Goal: Task Accomplishment & Management: Manage account settings

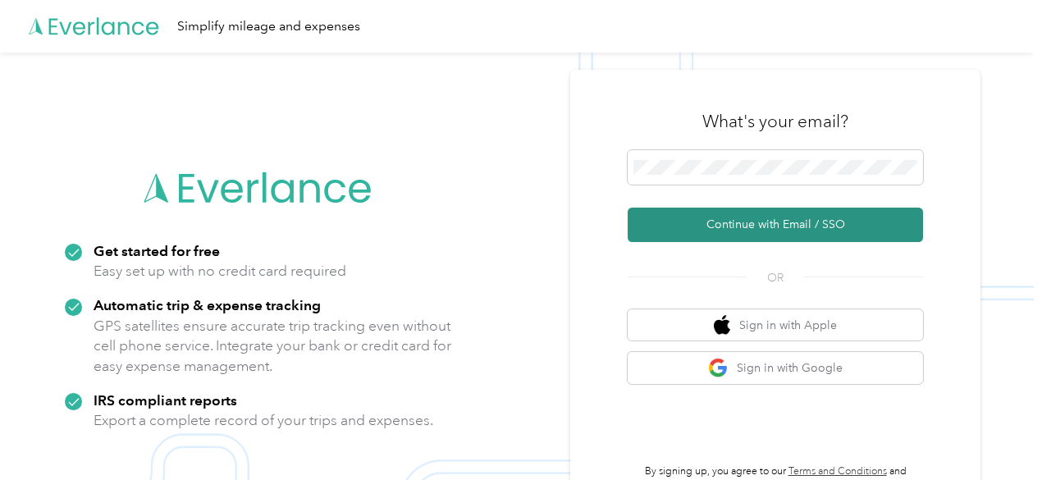
click at [733, 225] on button "Continue with Email / SSO" at bounding box center [774, 224] width 295 height 34
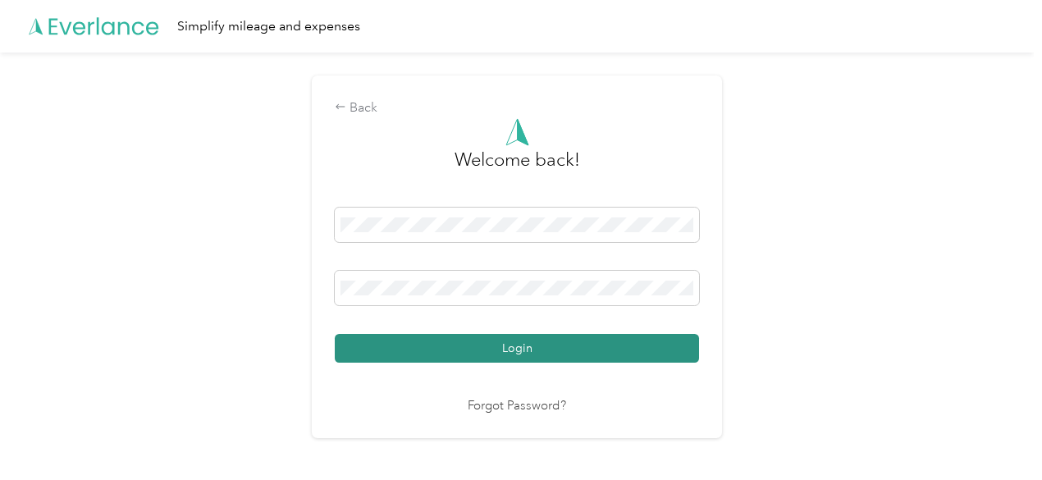
click at [472, 358] on button "Login" at bounding box center [517, 348] width 364 height 29
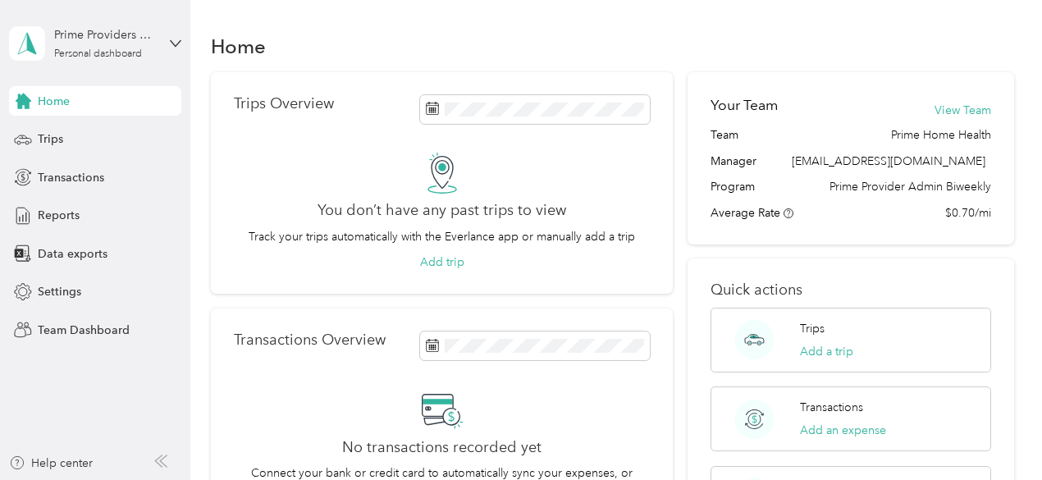
click at [166, 50] on div "Prime Providers Admin Personal dashboard" at bounding box center [95, 43] width 172 height 57
click at [102, 129] on div "Team dashboard" at bounding box center [68, 124] width 88 height 17
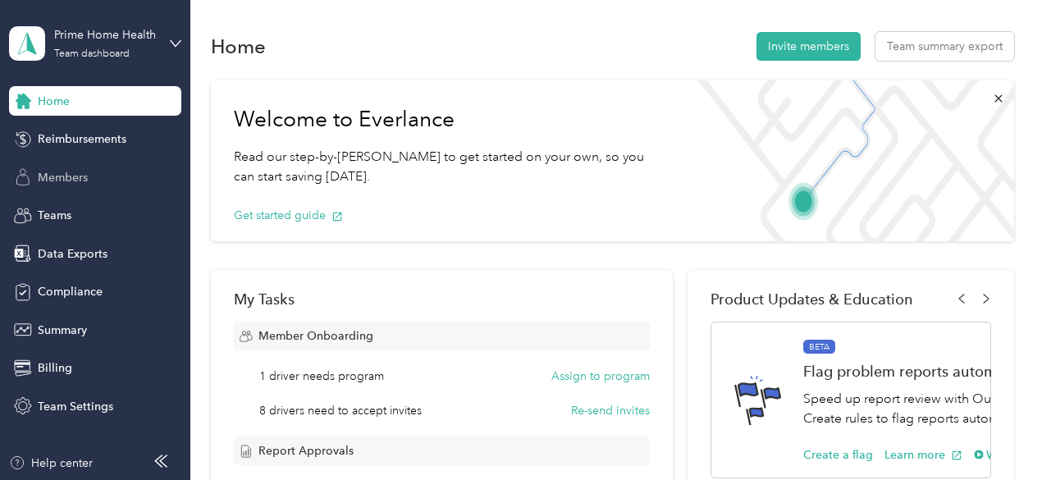
click at [62, 170] on span "Members" at bounding box center [63, 177] width 50 height 17
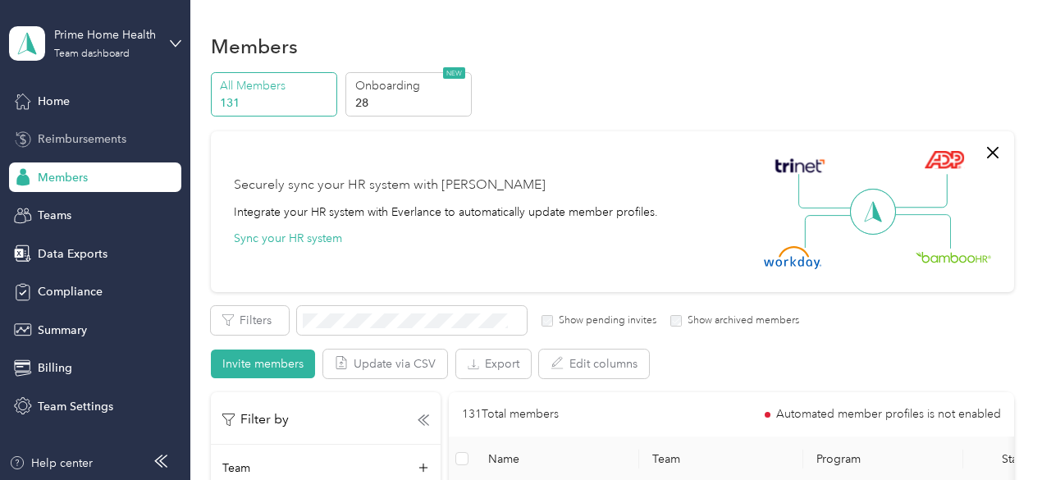
click at [89, 135] on span "Reimbursements" at bounding box center [82, 138] width 89 height 17
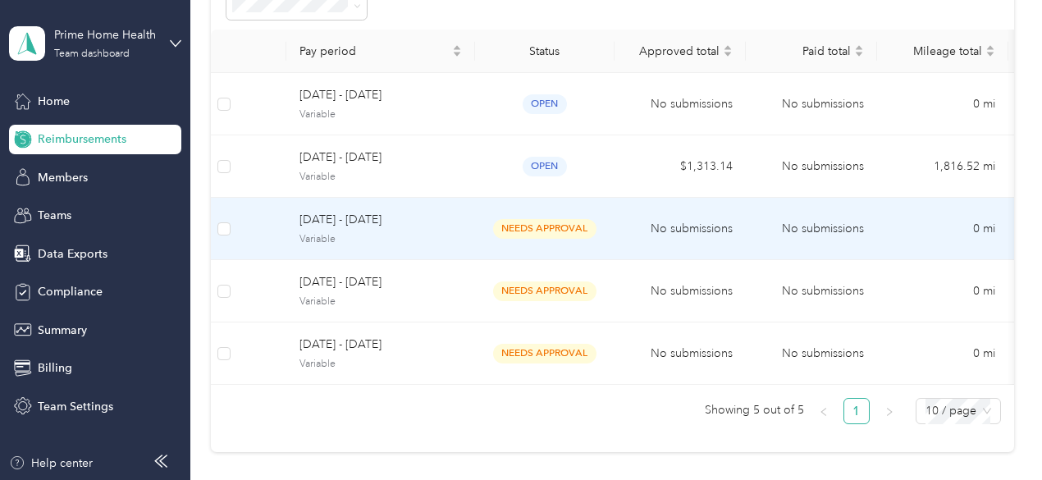
scroll to position [153, 0]
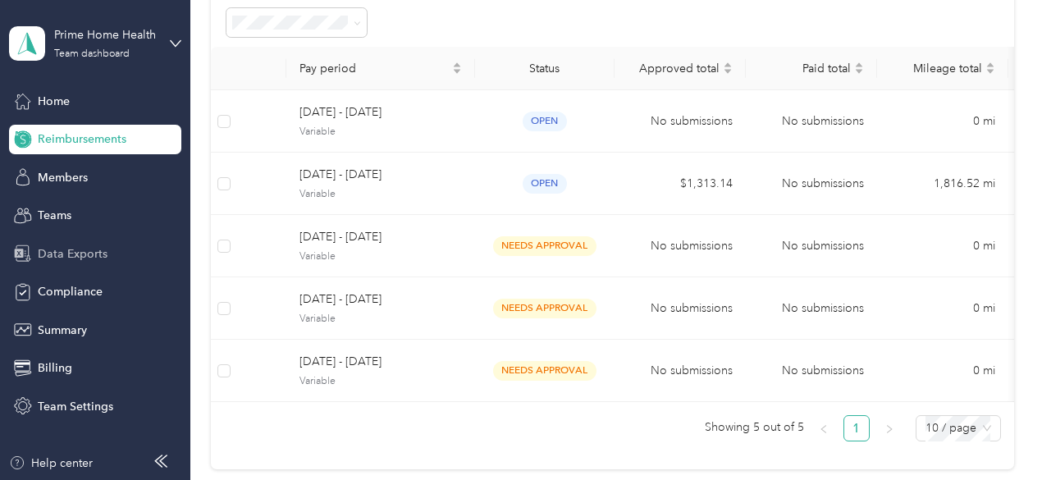
click at [80, 251] on span "Data Exports" at bounding box center [73, 253] width 70 height 17
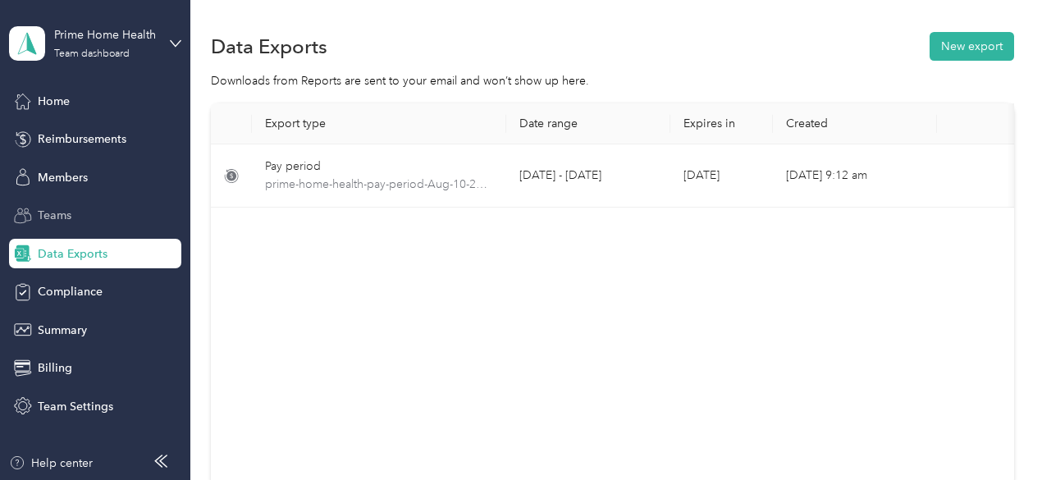
click at [52, 207] on span "Teams" at bounding box center [55, 215] width 34 height 17
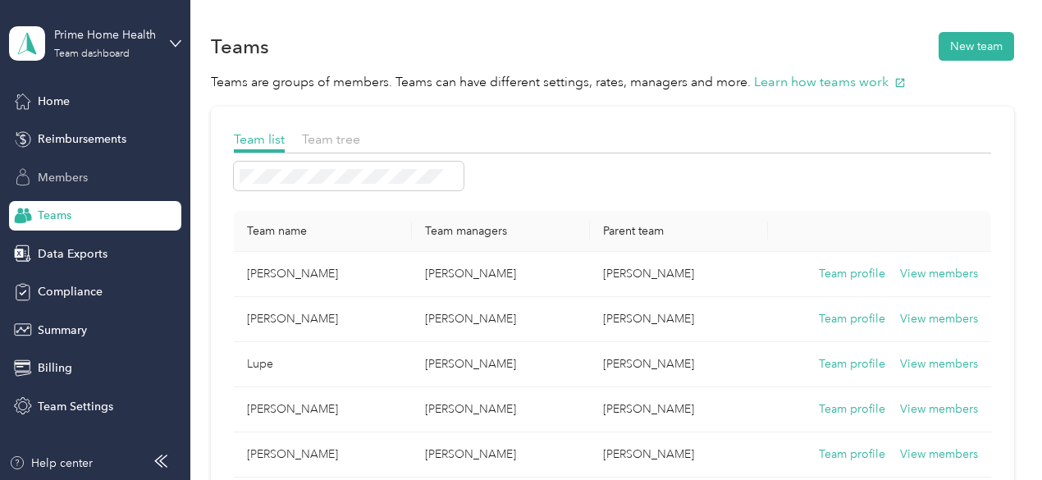
click at [59, 172] on span "Members" at bounding box center [63, 177] width 50 height 17
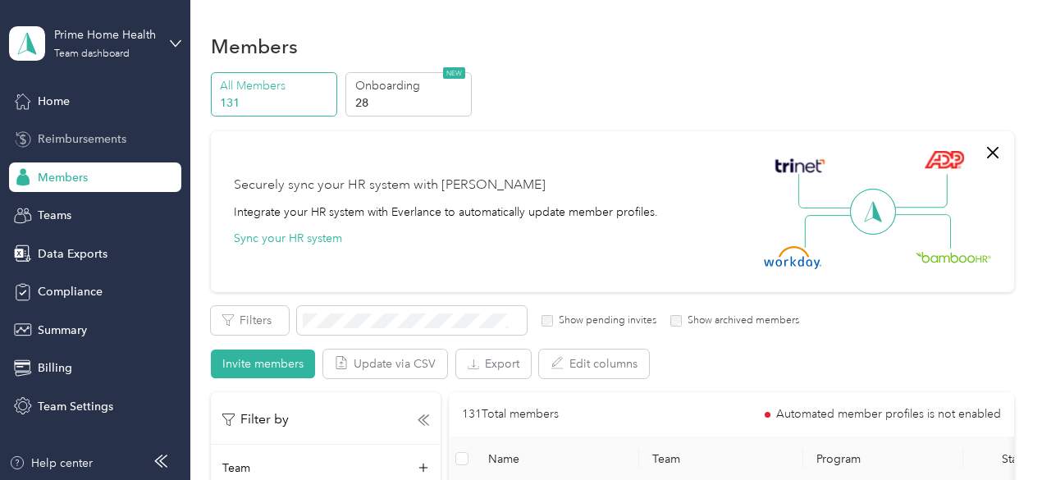
click at [49, 142] on span "Reimbursements" at bounding box center [82, 138] width 89 height 17
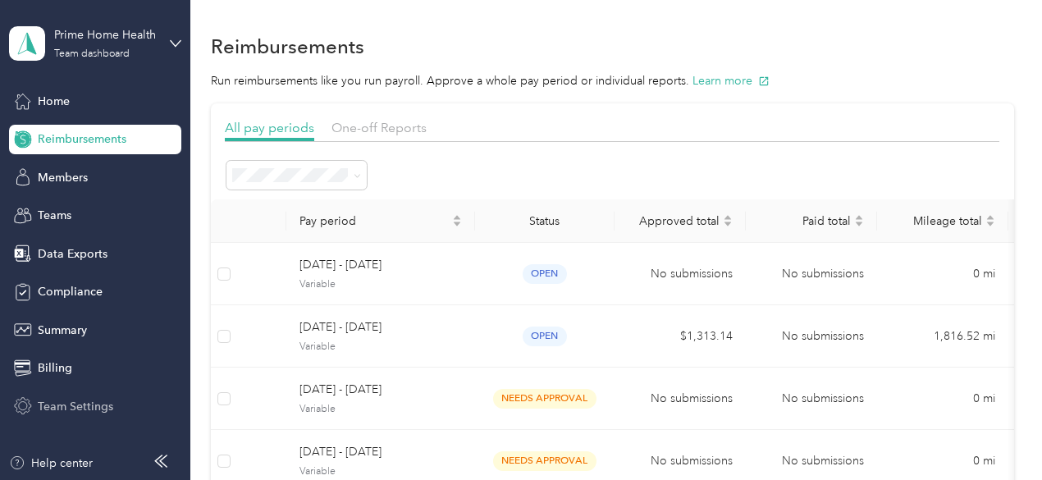
click at [56, 408] on span "Team Settings" at bounding box center [75, 406] width 75 height 17
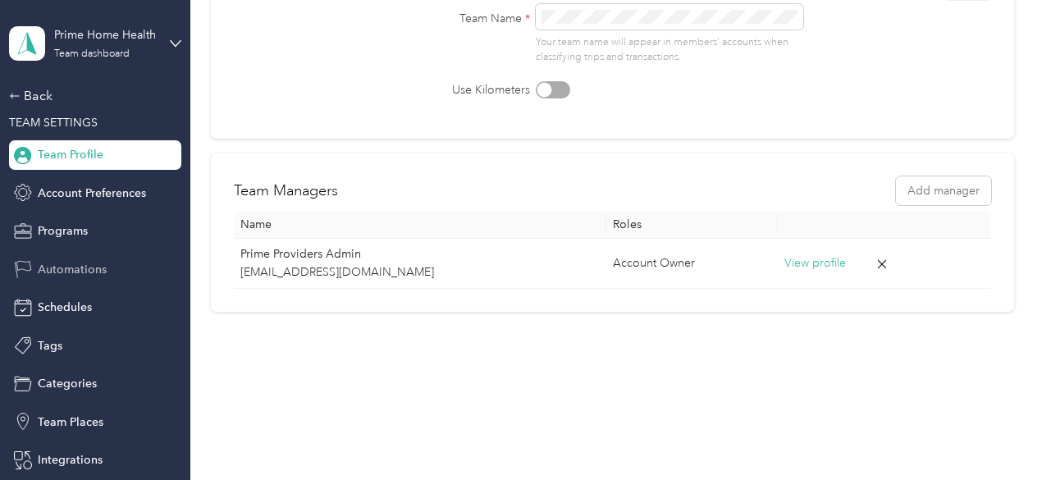
scroll to position [73, 0]
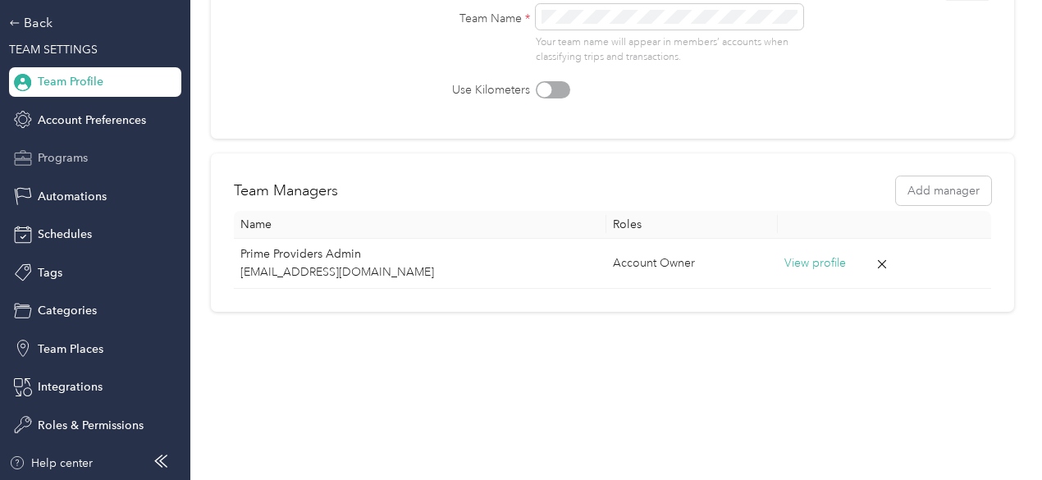
click at [55, 156] on span "Programs" at bounding box center [63, 157] width 50 height 17
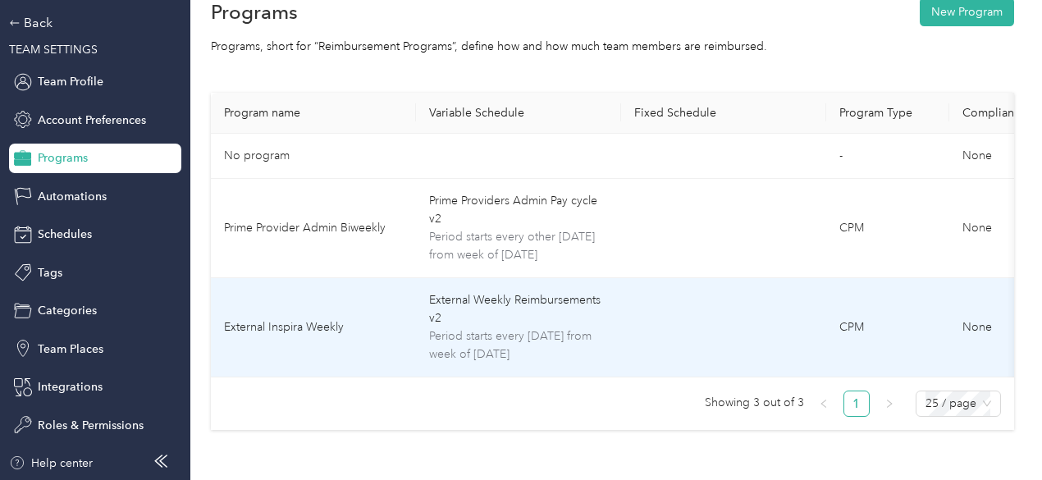
scroll to position [60, 0]
